Goal: Find contact information: Obtain details needed to contact an individual or organization

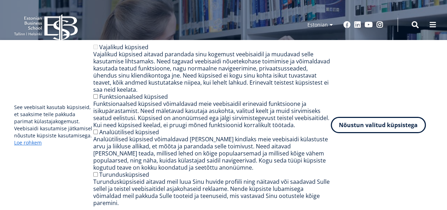
scroll to position [106, 0]
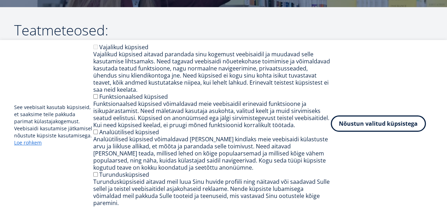
click at [375, 129] on button "Nõustun valitud küpsistega" at bounding box center [378, 123] width 95 height 16
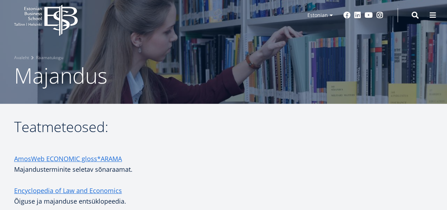
scroll to position [0, 0]
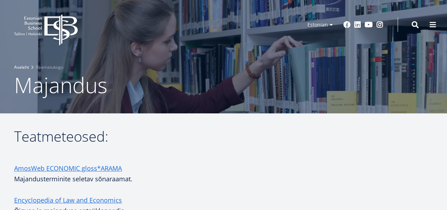
click at [17, 65] on link "Avaleht" at bounding box center [21, 67] width 15 height 7
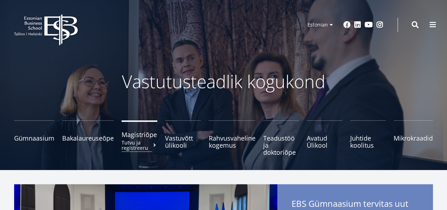
click at [141, 135] on span "Magistriõpe Tutvu ja registreeru" at bounding box center [140, 134] width 36 height 7
click at [433, 25] on span at bounding box center [433, 24] width 7 height 7
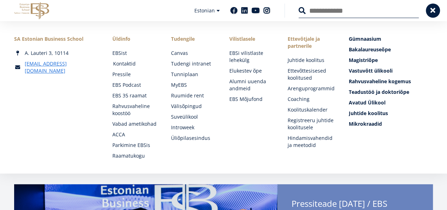
click at [129, 65] on link "Kontaktid" at bounding box center [135, 63] width 44 height 7
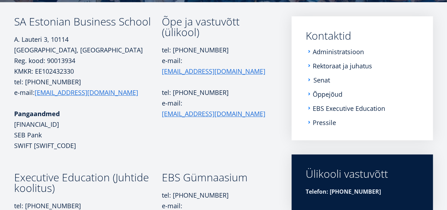
scroll to position [114, 0]
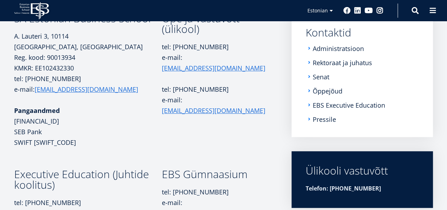
click at [308, 47] on li "Administratsioon" at bounding box center [362, 48] width 113 height 7
click at [335, 50] on link "Administratsioon" at bounding box center [339, 48] width 51 height 7
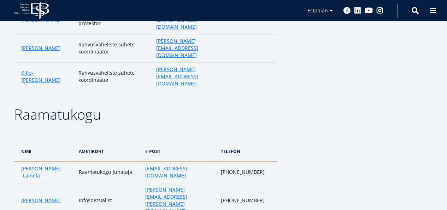
scroll to position [990, 0]
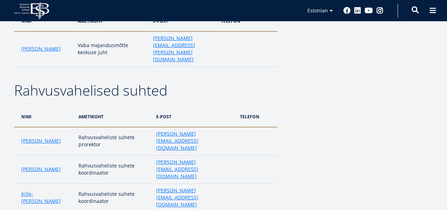
click at [414, 7] on span at bounding box center [415, 9] width 7 height 7
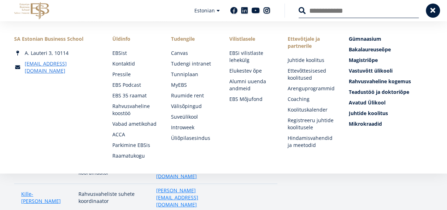
click at [332, 13] on input "Otsing" at bounding box center [359, 10] width 120 height 15
type input "**********"
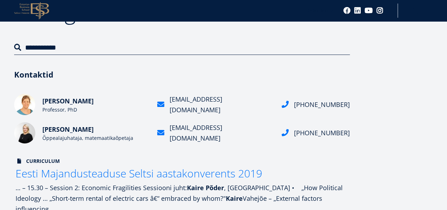
scroll to position [71, 0]
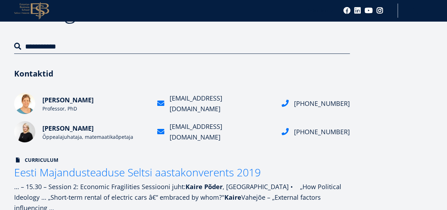
drag, startPoint x: 187, startPoint y: 106, endPoint x: 152, endPoint y: 147, distance: 53.9
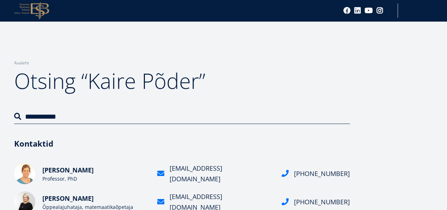
scroll to position [0, 0]
